Goal: Navigation & Orientation: Find specific page/section

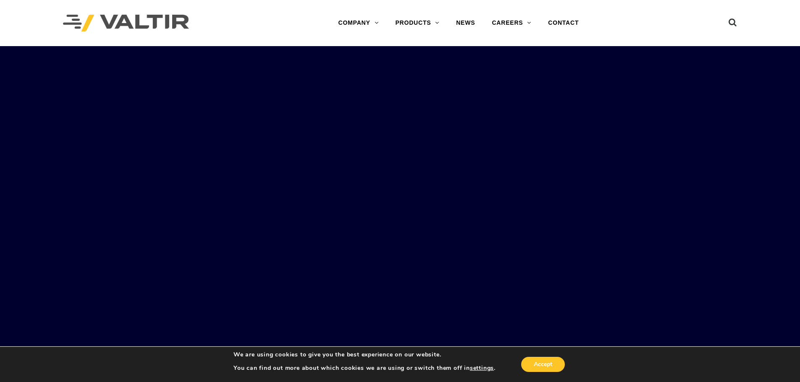
click at [560, 373] on div "Accept" at bounding box center [530, 365] width 71 height 18
click at [559, 369] on button "Accept" at bounding box center [543, 364] width 44 height 15
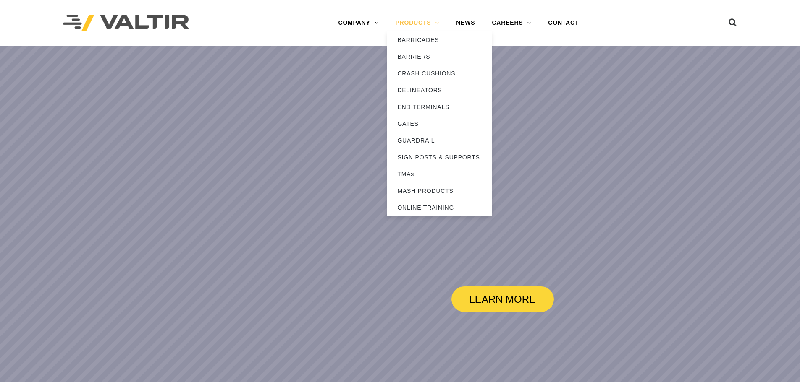
click at [408, 21] on link "PRODUCTS" at bounding box center [417, 23] width 61 height 17
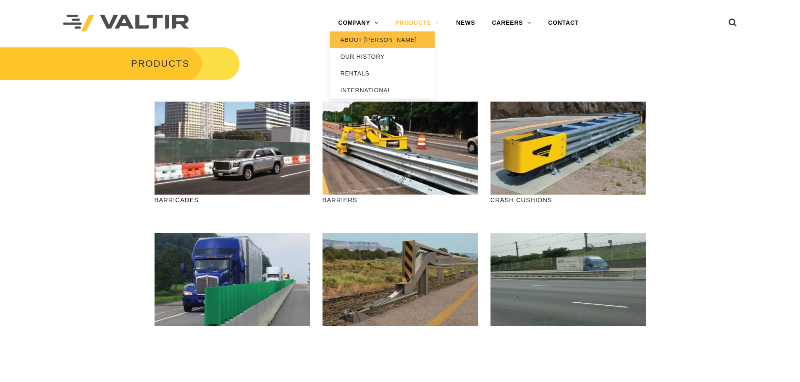
click at [373, 34] on link "ABOUT [PERSON_NAME]" at bounding box center [381, 39] width 105 height 17
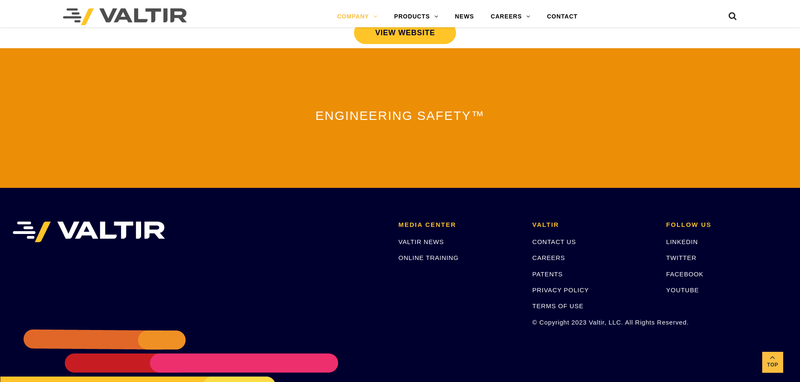
scroll to position [1806, 0]
